Goal: Complete application form: Complete application form

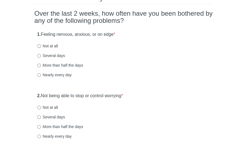
scroll to position [53, 0]
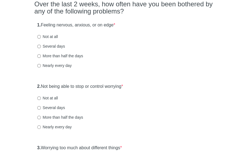
click at [58, 65] on label "Nearly every day" at bounding box center [54, 66] width 34 height 6
click at [41, 65] on input "Nearly every day" at bounding box center [39, 66] width 4 height 4
radio input "true"
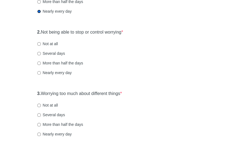
scroll to position [109, 0]
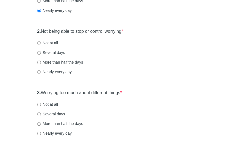
click at [66, 71] on label "Nearly every day" at bounding box center [54, 72] width 34 height 6
click at [41, 71] on input "Nearly every day" at bounding box center [39, 72] width 4 height 4
radio input "true"
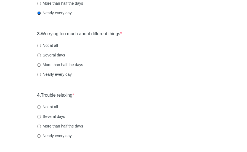
scroll to position [171, 0]
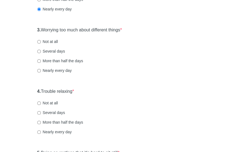
click at [67, 70] on label "Nearly every day" at bounding box center [54, 71] width 34 height 6
click at [41, 70] on input "Nearly every day" at bounding box center [39, 71] width 4 height 4
radio input "true"
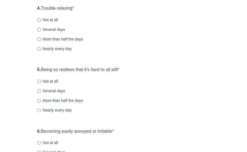
scroll to position [268, 0]
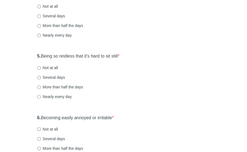
click at [48, 35] on label "Nearly every day" at bounding box center [54, 36] width 34 height 6
click at [41, 35] on input "Nearly every day" at bounding box center [39, 36] width 4 height 4
radio input "true"
click at [64, 95] on label "Nearly every day" at bounding box center [54, 97] width 34 height 6
click at [41, 95] on input "Nearly every day" at bounding box center [39, 97] width 4 height 4
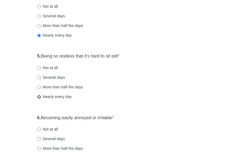
radio input "true"
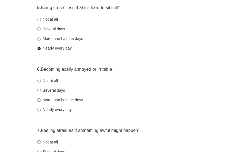
scroll to position [317, 0]
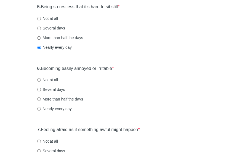
click at [65, 109] on label "Nearly every day" at bounding box center [54, 109] width 34 height 6
click at [41, 109] on input "Nearly every day" at bounding box center [39, 109] width 4 height 4
radio input "true"
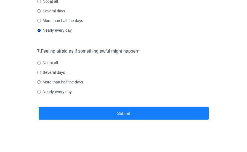
scroll to position [397, 0]
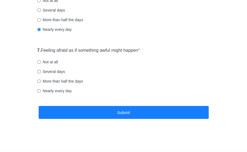
click at [50, 90] on label "Nearly every day" at bounding box center [54, 91] width 34 height 6
click at [41, 90] on input "Nearly every day" at bounding box center [39, 91] width 4 height 4
radio input "true"
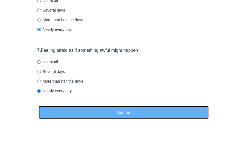
click at [85, 114] on button "Submit" at bounding box center [124, 112] width 170 height 13
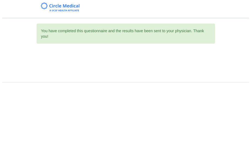
scroll to position [0, 0]
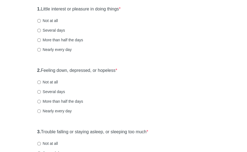
scroll to position [71, 0]
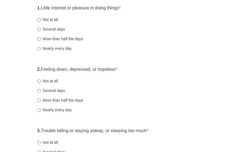
click at [78, 38] on label "More than half the days" at bounding box center [60, 39] width 46 height 6
click at [41, 38] on input "More than half the days" at bounding box center [39, 39] width 4 height 4
radio input "true"
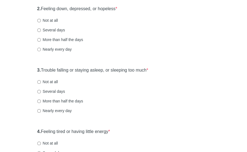
scroll to position [133, 0]
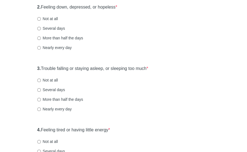
click at [62, 49] on label "Nearly every day" at bounding box center [54, 48] width 34 height 6
click at [41, 49] on input "Nearly every day" at bounding box center [39, 48] width 4 height 4
radio input "true"
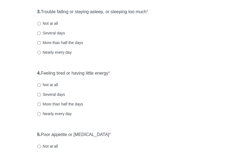
scroll to position [191, 0]
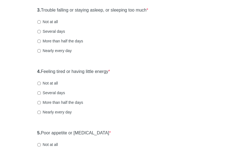
click at [62, 43] on label "More than half the days" at bounding box center [60, 41] width 46 height 6
click at [41, 43] on input "More than half the days" at bounding box center [39, 41] width 4 height 4
radio input "true"
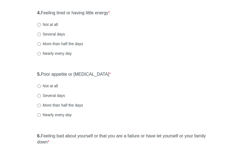
scroll to position [256, 0]
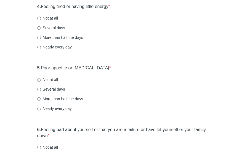
click at [57, 46] on label "Nearly every day" at bounding box center [54, 47] width 34 height 6
click at [41, 46] on input "Nearly every day" at bounding box center [39, 47] width 4 height 4
radio input "true"
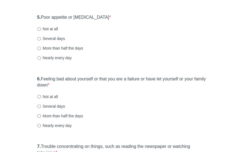
scroll to position [309, 0]
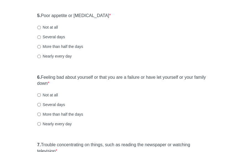
click at [58, 37] on label "Several days" at bounding box center [51, 37] width 28 height 6
click at [41, 37] on input "Several days" at bounding box center [39, 37] width 4 height 4
radio input "true"
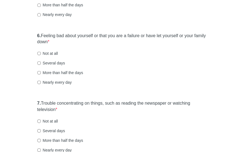
scroll to position [358, 0]
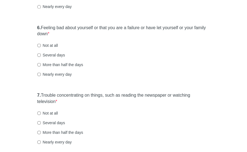
click at [65, 73] on label "Nearly every day" at bounding box center [54, 74] width 34 height 6
click at [41, 73] on input "Nearly every day" at bounding box center [39, 74] width 4 height 4
radio input "true"
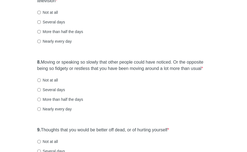
scroll to position [461, 0]
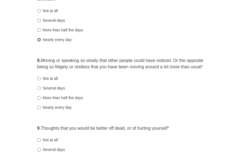
click at [40, 40] on input "Nearly every day" at bounding box center [39, 40] width 4 height 4
radio input "true"
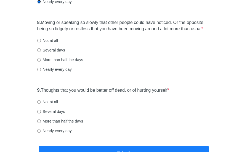
scroll to position [499, 0]
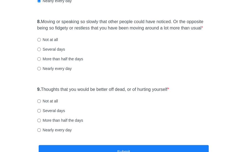
click at [55, 41] on label "Not at all" at bounding box center [47, 40] width 21 height 6
click at [41, 41] on input "Not at all" at bounding box center [39, 40] width 4 height 4
radio input "true"
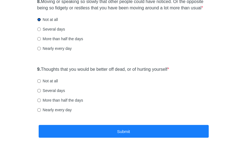
scroll to position [530, 0]
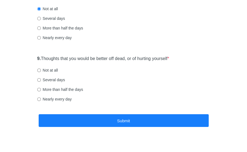
click at [47, 69] on label "Not at all" at bounding box center [47, 71] width 21 height 6
click at [41, 69] on input "Not at all" at bounding box center [39, 71] width 4 height 4
radio input "true"
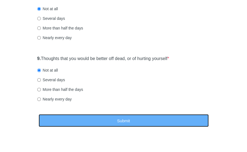
click at [86, 120] on button "Submit" at bounding box center [124, 120] width 170 height 13
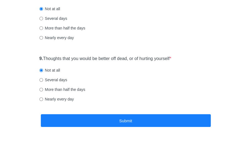
scroll to position [0, 0]
